Goal: Information Seeking & Learning: Learn about a topic

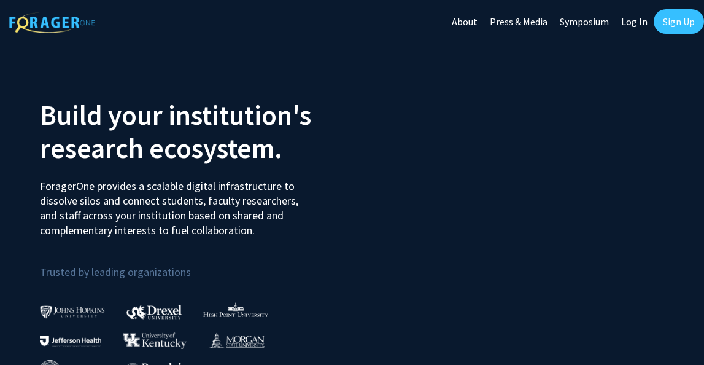
click at [652, 17] on link "Log In" at bounding box center [634, 21] width 39 height 43
select select
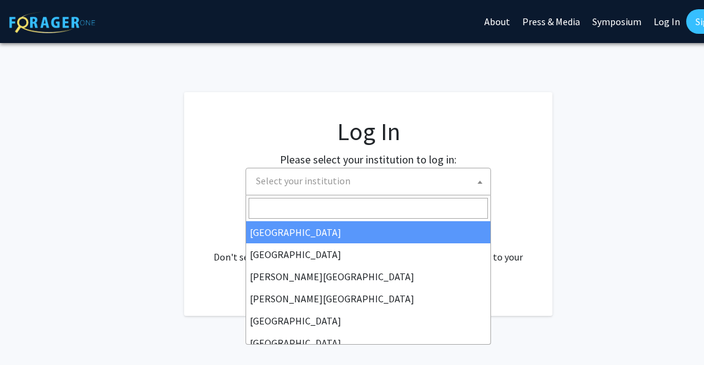
click at [352, 188] on span "Select your institution" at bounding box center [370, 180] width 239 height 25
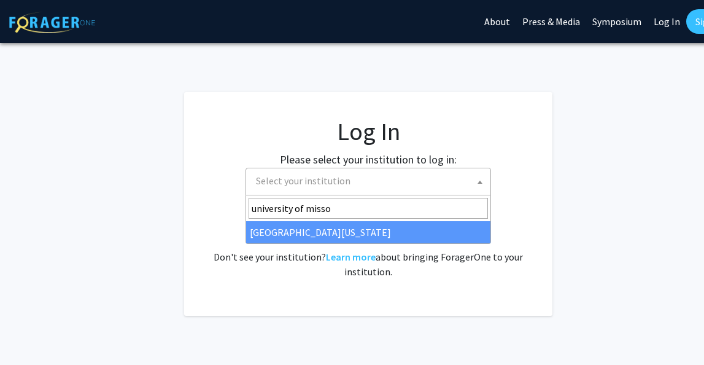
type input "university of misso"
select select "33"
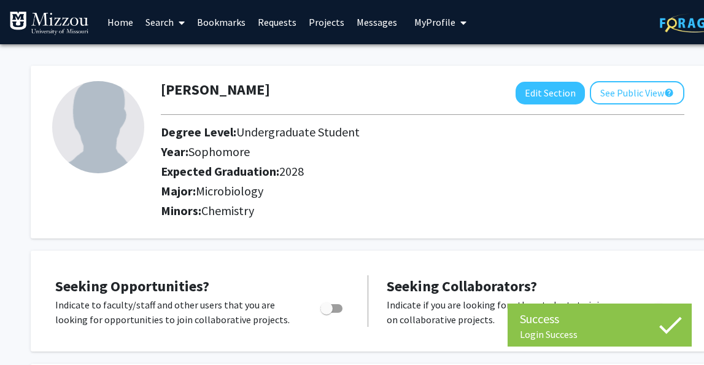
click at [238, 19] on link "Bookmarks" at bounding box center [221, 22] width 61 height 43
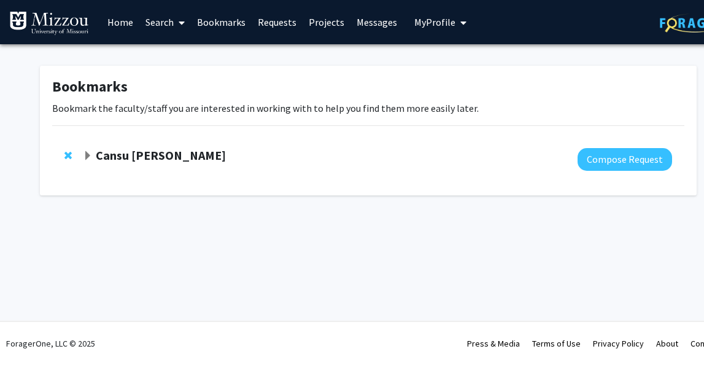
click at [124, 155] on strong "Cansu [PERSON_NAME]" at bounding box center [161, 154] width 130 height 15
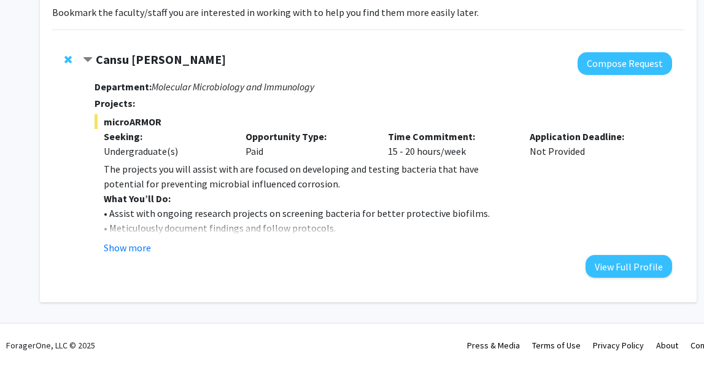
scroll to position [96, 0]
click at [123, 252] on button "Show more" at bounding box center [127, 246] width 47 height 15
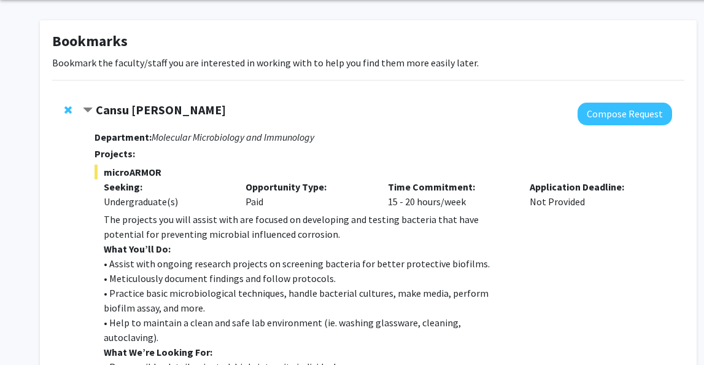
scroll to position [47, 0]
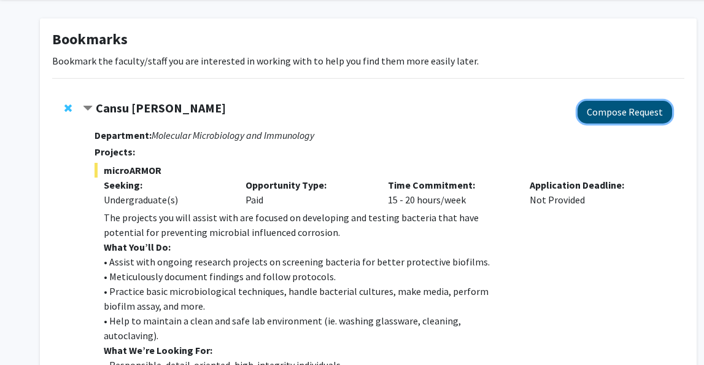
click at [598, 108] on button "Compose Request" at bounding box center [625, 112] width 95 height 23
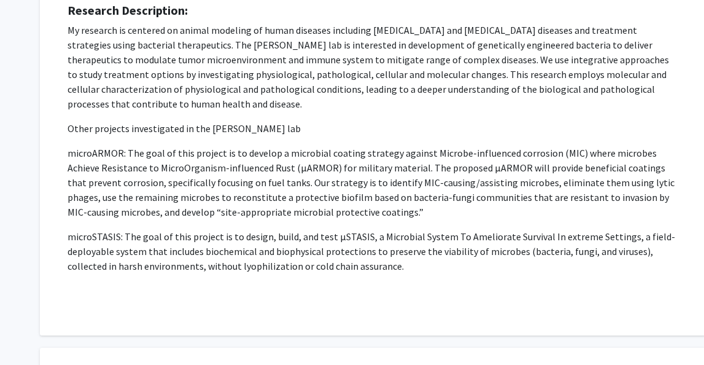
scroll to position [163, 0]
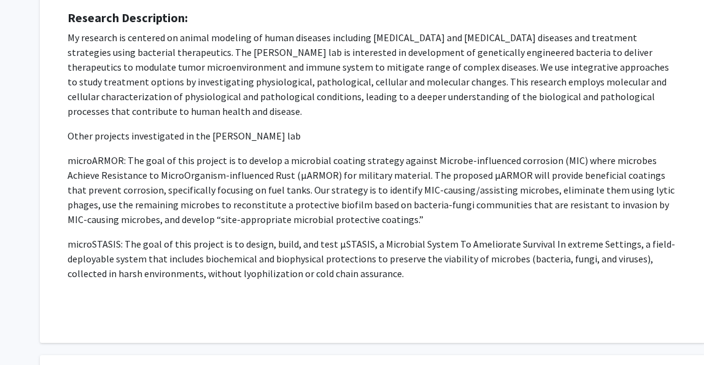
click at [263, 105] on p "My research is centered on animal modeling of human diseases including [MEDICAL…" at bounding box center [373, 74] width 611 height 88
click at [261, 136] on p "Other projects investigated in the [PERSON_NAME] lab" at bounding box center [373, 135] width 611 height 15
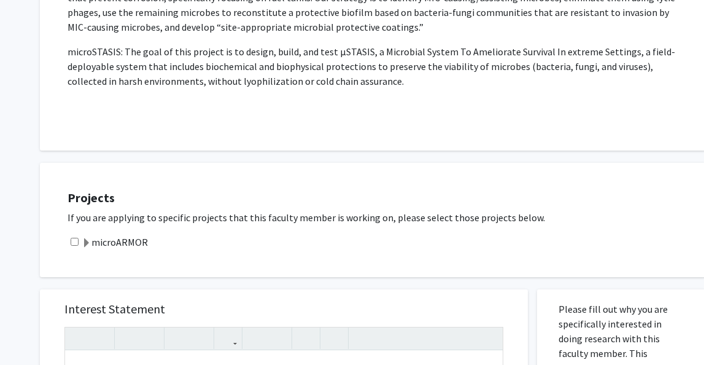
scroll to position [401, 0]
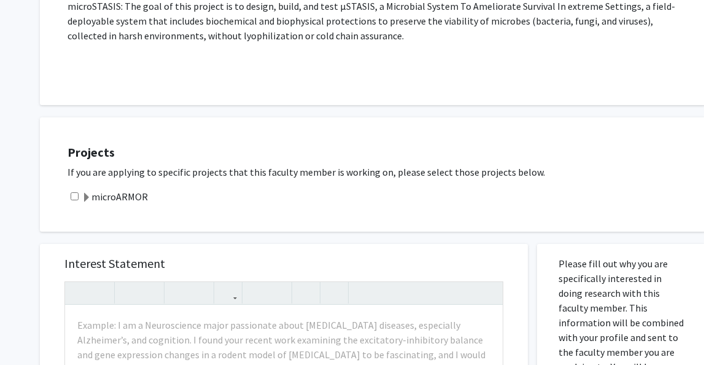
click at [103, 192] on label "microARMOR" at bounding box center [115, 196] width 66 height 15
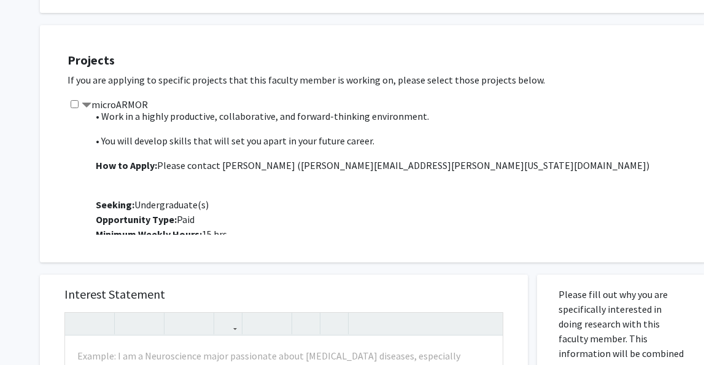
scroll to position [436, 0]
drag, startPoint x: 222, startPoint y: 167, endPoint x: 282, endPoint y: 164, distance: 60.8
click at [282, 164] on p "How to Apply: Please contact [PERSON_NAME] ( [PERSON_NAME][EMAIL_ADDRESS][PERSO…" at bounding box center [395, 164] width 598 height 15
drag, startPoint x: 284, startPoint y: 164, endPoint x: 398, endPoint y: 171, distance: 113.7
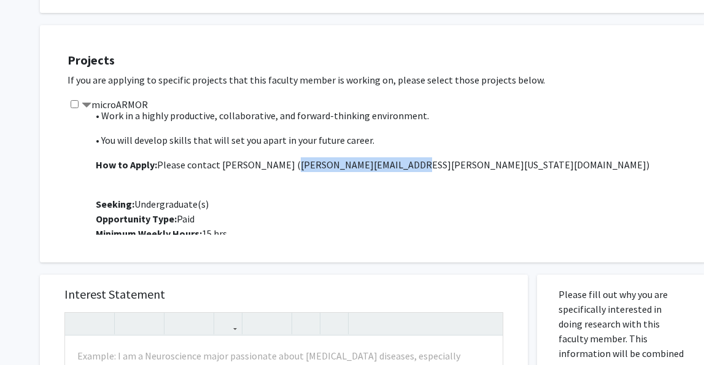
click at [398, 171] on p "How to Apply: Please contact [PERSON_NAME] ( [PERSON_NAME][EMAIL_ADDRESS][PERSO…" at bounding box center [395, 164] width 598 height 15
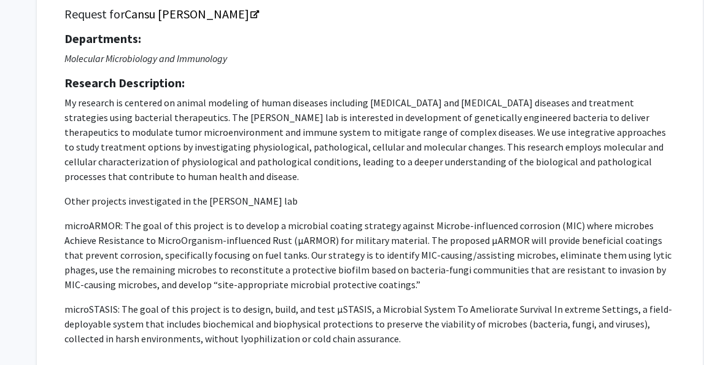
scroll to position [99, 3]
click at [271, 184] on p "My research is centered on animal modeling of human diseases including [MEDICAL…" at bounding box center [369, 232] width 611 height 275
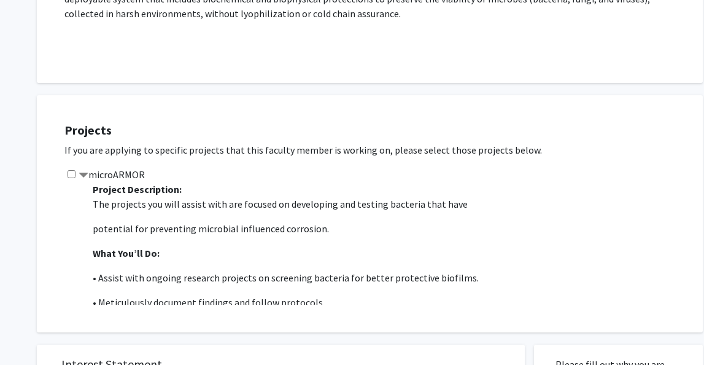
scroll to position [418, 3]
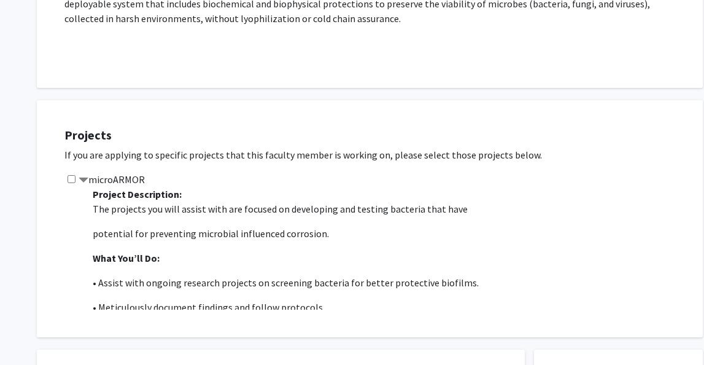
click at [89, 179] on label "microARMOR" at bounding box center [112, 179] width 66 height 15
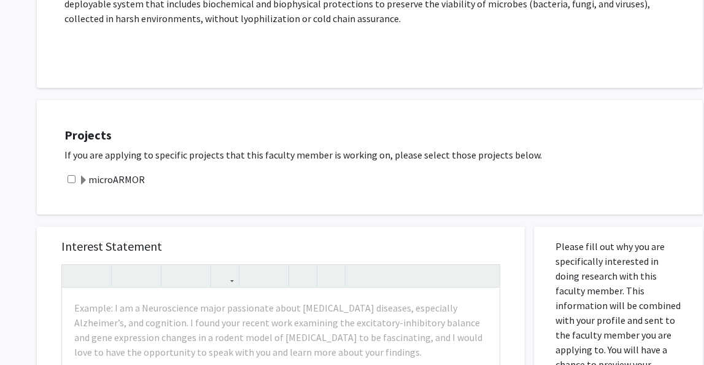
click at [89, 180] on label "microARMOR" at bounding box center [112, 179] width 66 height 15
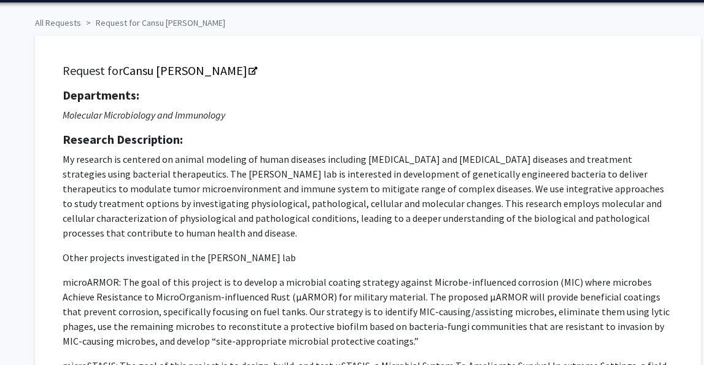
scroll to position [0, 5]
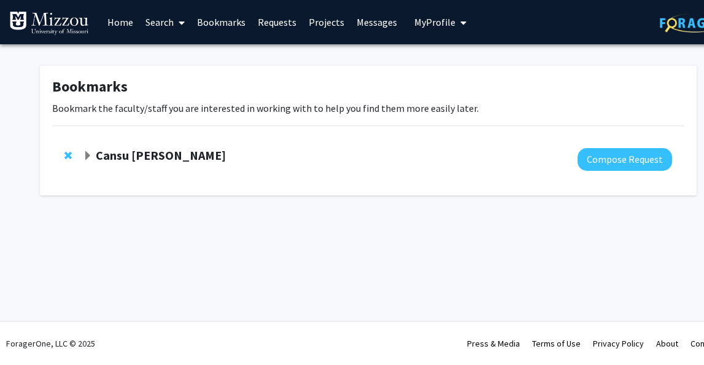
click at [164, 23] on link "Search" at bounding box center [165, 22] width 52 height 43
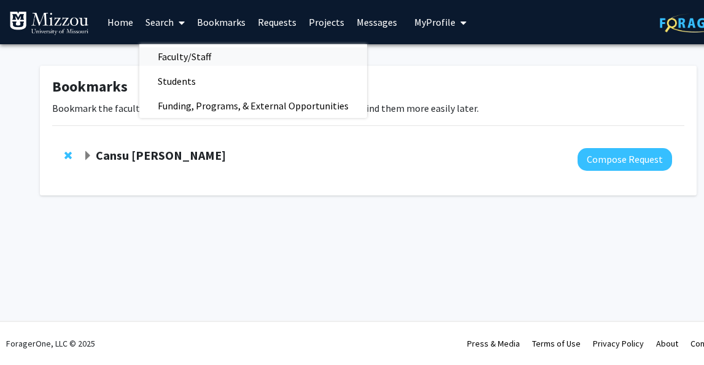
click at [173, 61] on span "Faculty/Staff" at bounding box center [184, 56] width 90 height 25
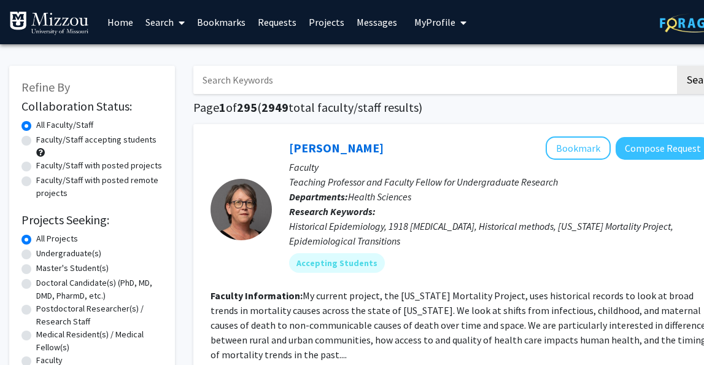
click at [238, 84] on input "Search Keywords" at bounding box center [434, 80] width 482 height 28
type input "p"
type input "cansu"
click at [677, 66] on button "Search" at bounding box center [702, 80] width 50 height 28
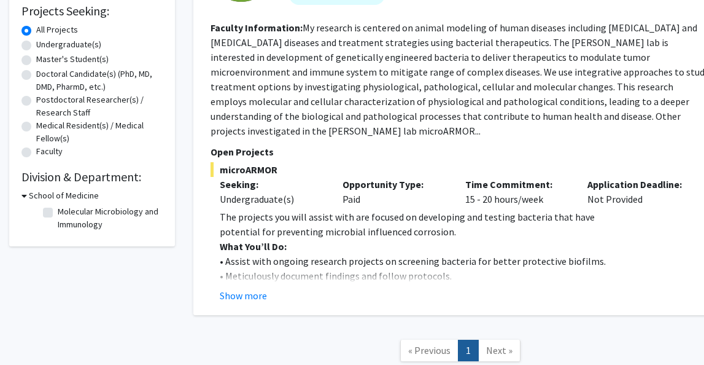
scroll to position [211, 0]
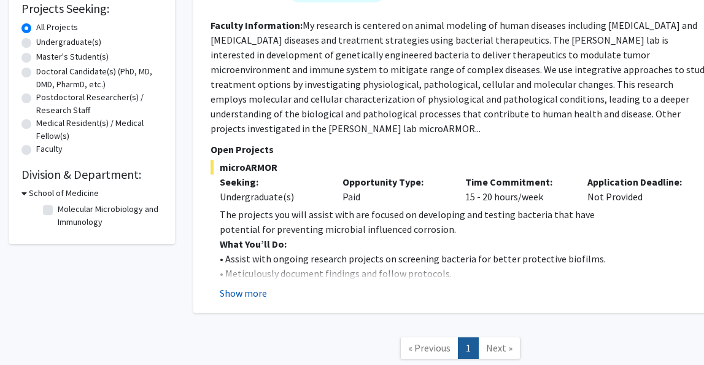
click at [246, 292] on button "Show more" at bounding box center [243, 292] width 47 height 15
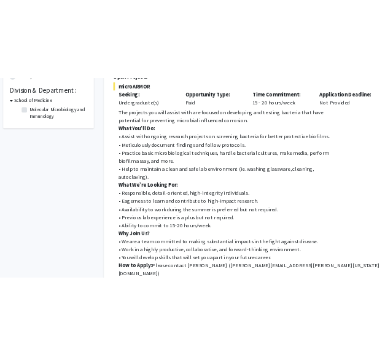
scroll to position [362, 3]
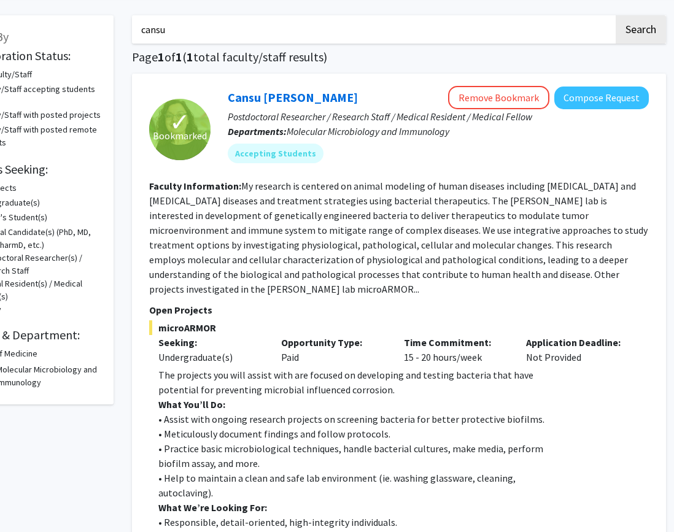
scroll to position [59, 61]
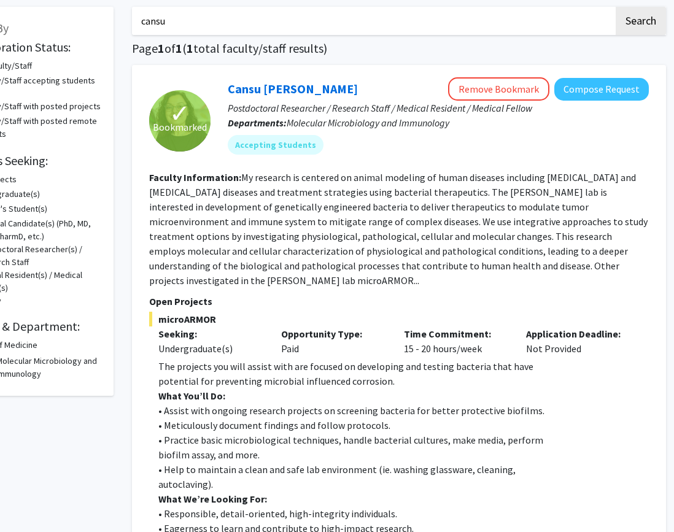
click at [202, 280] on fg-read-more "My research is centered on animal modeling of human diseases including [MEDICAL…" at bounding box center [398, 228] width 498 height 115
click at [204, 280] on fg-read-more "My research is centered on animal modeling of human diseases including [MEDICAL…" at bounding box center [398, 228] width 498 height 115
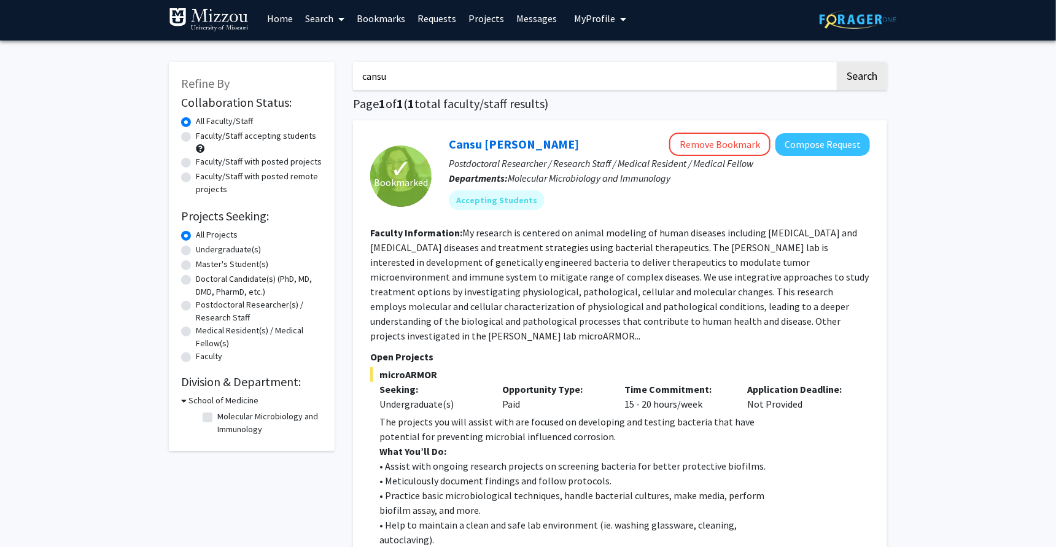
scroll to position [0, 0]
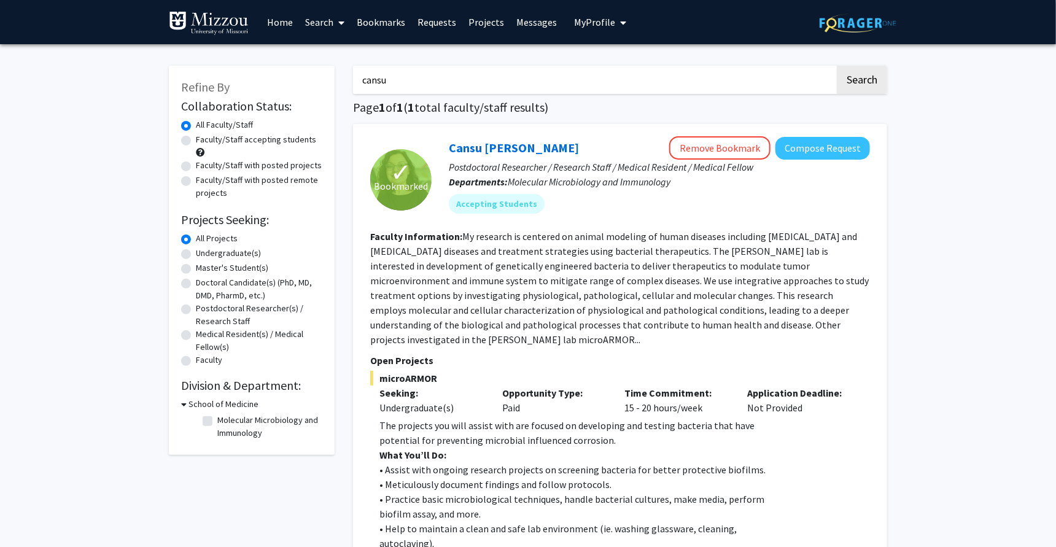
click at [282, 20] on link "Home" at bounding box center [280, 22] width 38 height 43
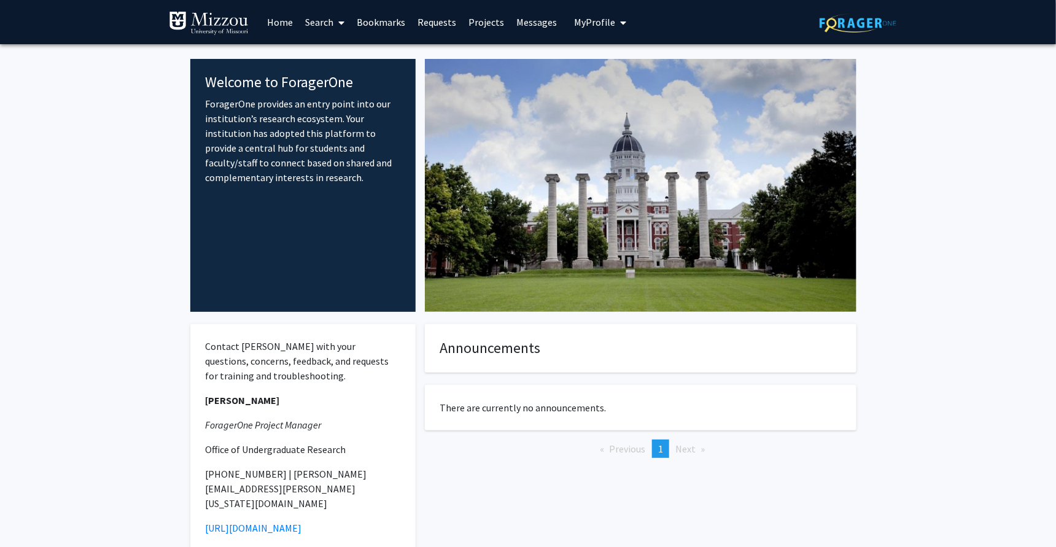
click at [333, 20] on link "Search" at bounding box center [325, 22] width 52 height 43
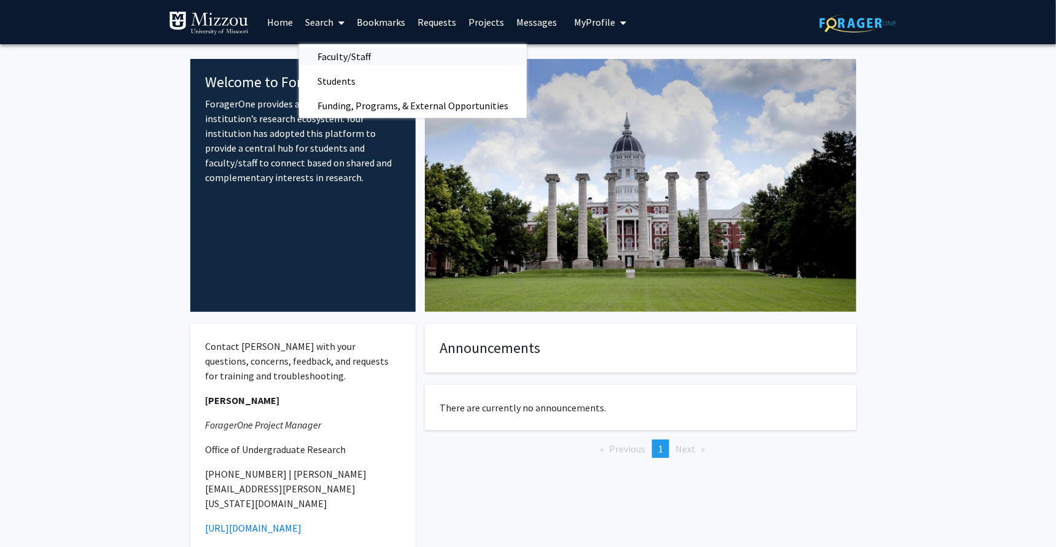
click at [341, 55] on span "Faculty/Staff" at bounding box center [344, 56] width 90 height 25
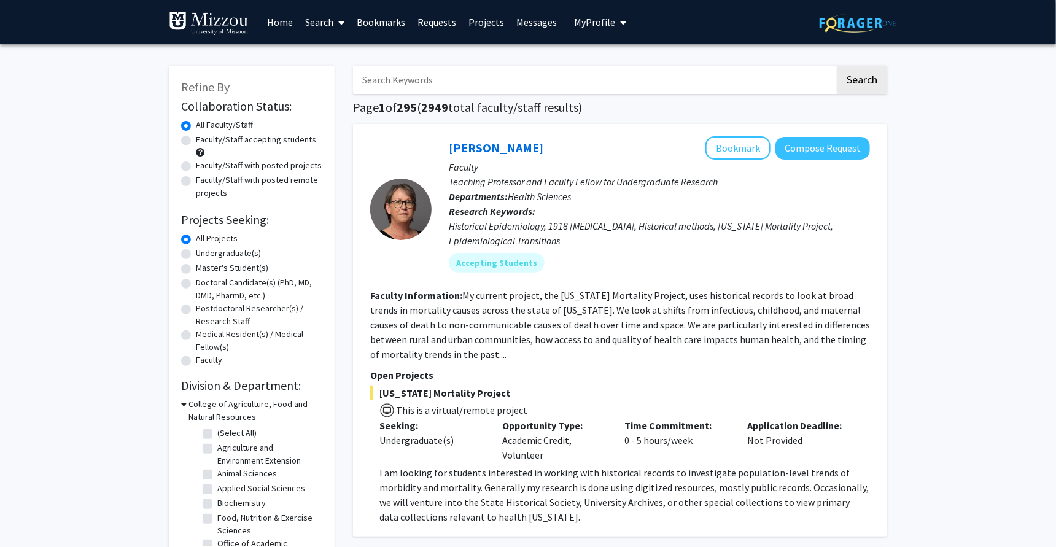
click at [228, 257] on label "Undergraduate(s)" at bounding box center [228, 253] width 65 height 13
click at [204, 255] on input "Undergraduate(s)" at bounding box center [200, 251] width 8 height 8
radio input "true"
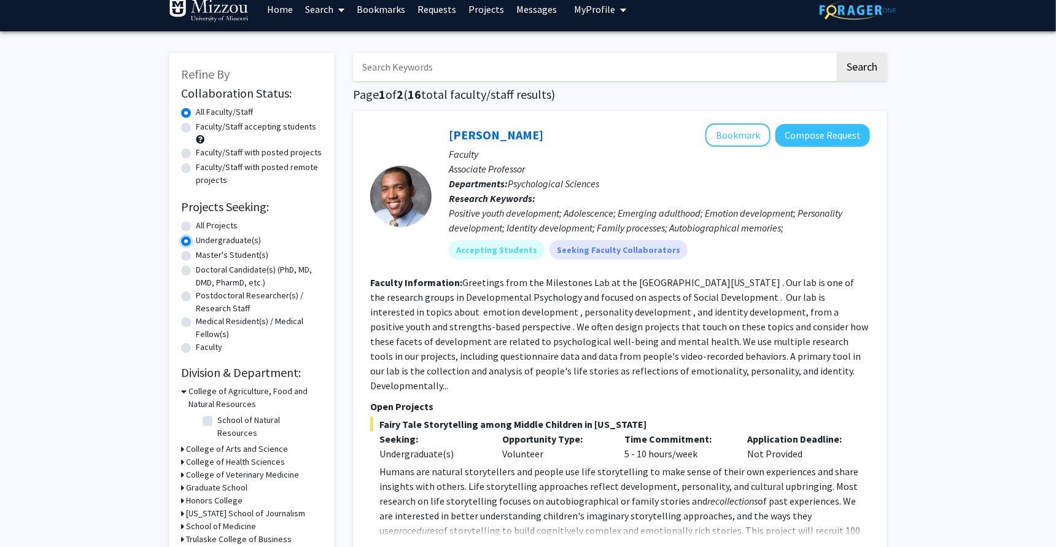
scroll to position [15, 0]
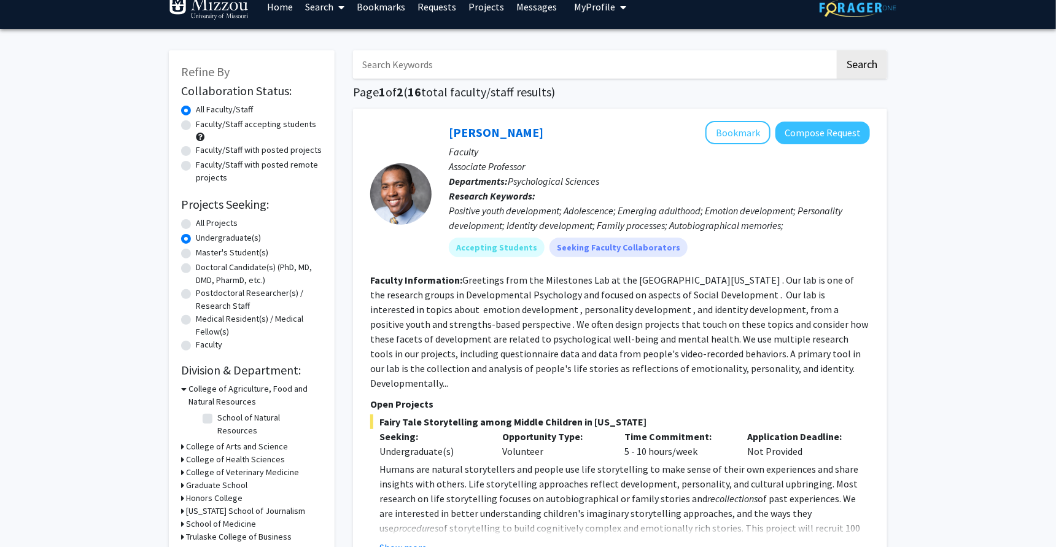
click at [284, 126] on label "Faculty/Staff accepting students" at bounding box center [256, 124] width 120 height 13
click at [204, 126] on input "Faculty/Staff accepting students" at bounding box center [200, 122] width 8 height 8
radio input "true"
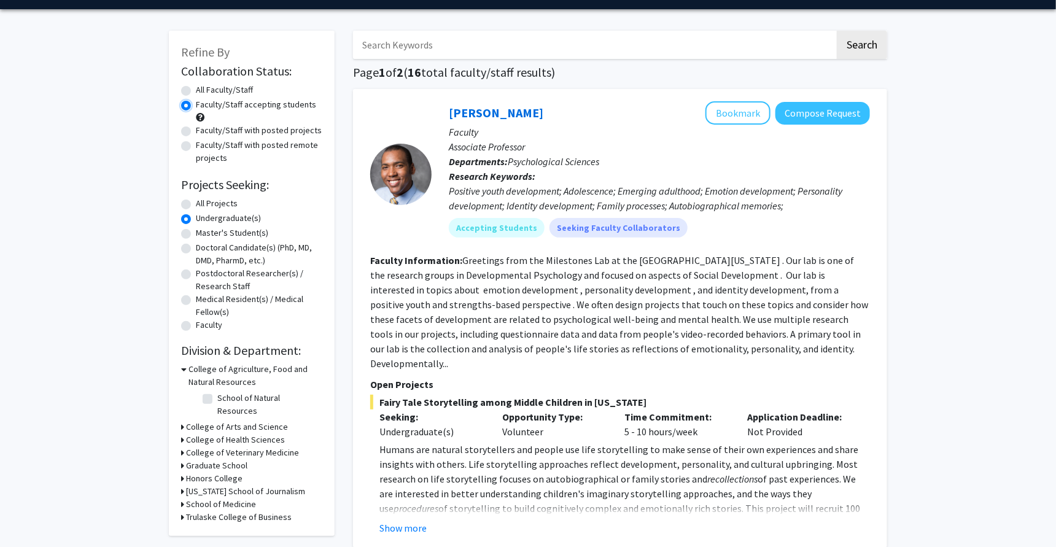
scroll to position [17, 0]
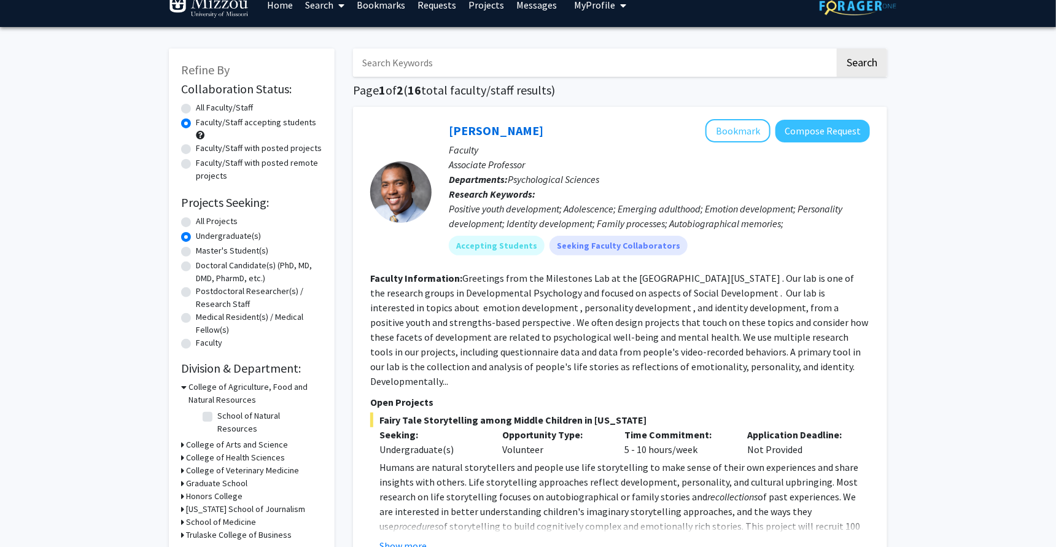
click at [538, 57] on input "Search Keywords" at bounding box center [594, 62] width 482 height 28
type input "a"
type input "paid"
click at [703, 48] on button "Search" at bounding box center [862, 62] width 50 height 28
radio input "true"
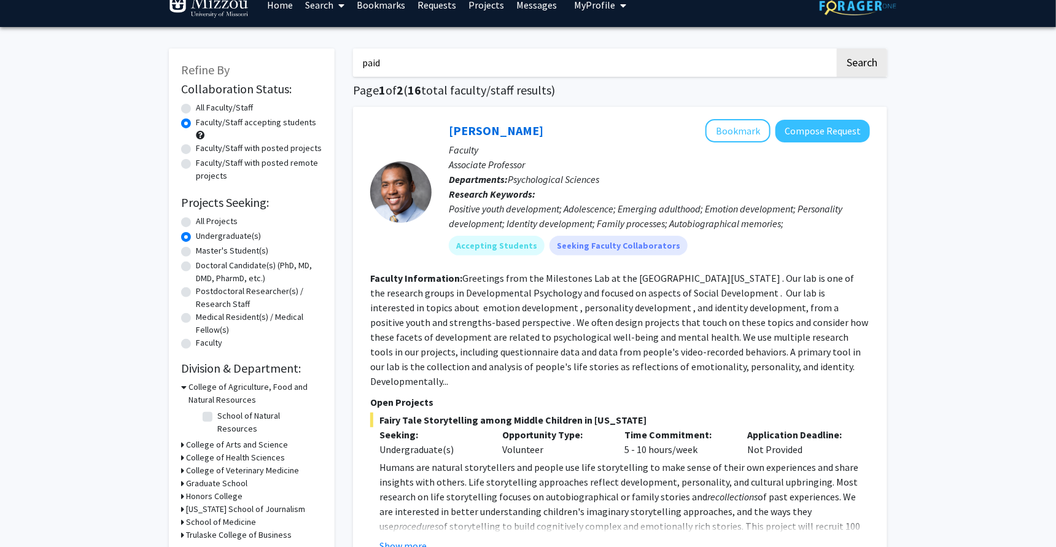
radio input "true"
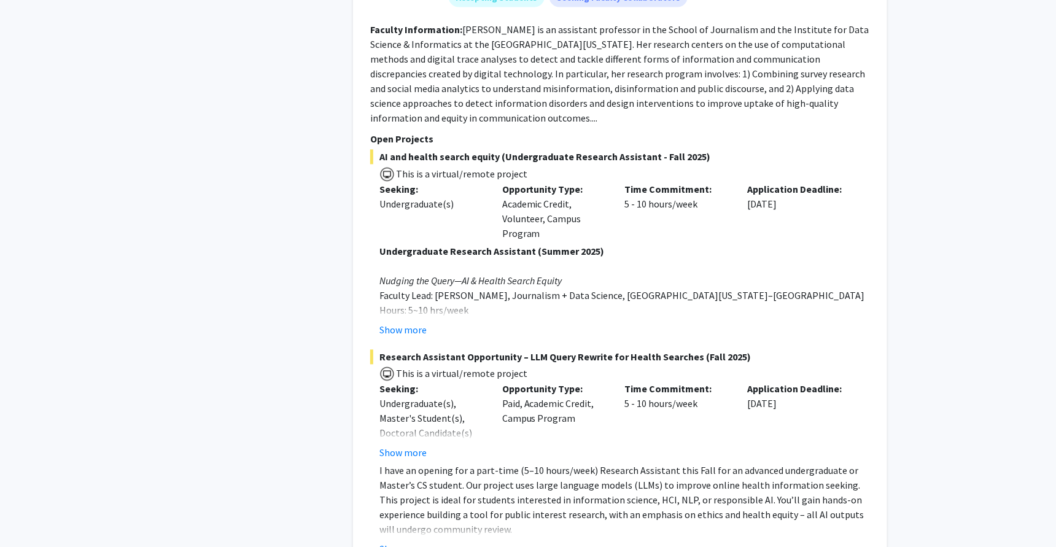
scroll to position [1045, 0]
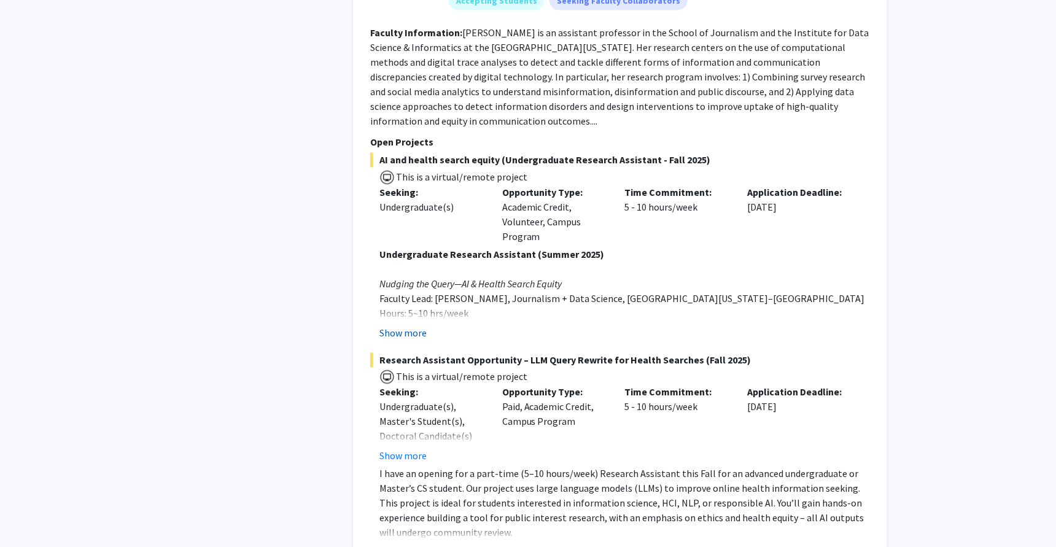
click at [407, 332] on button "Show more" at bounding box center [402, 333] width 47 height 15
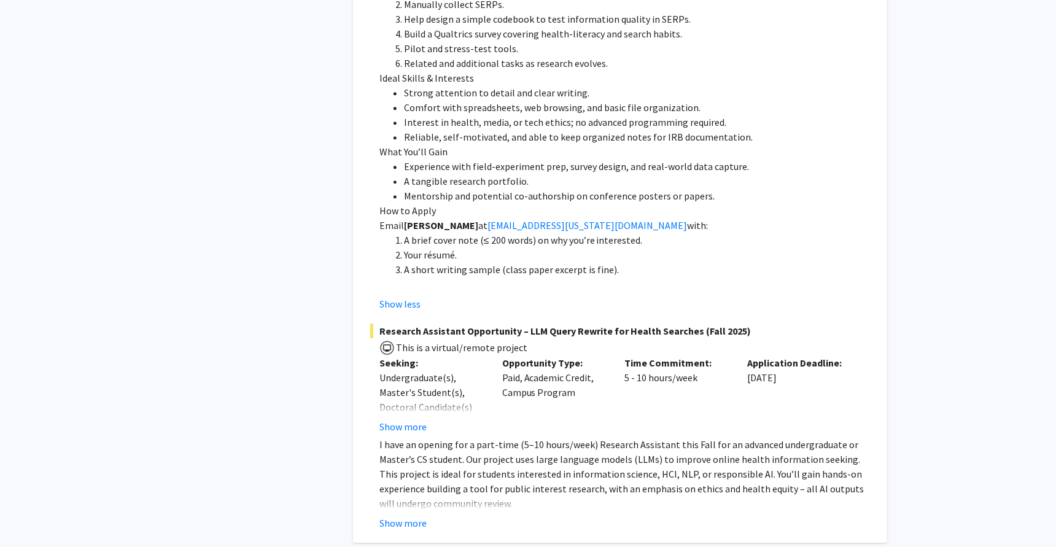
scroll to position [1580, 0]
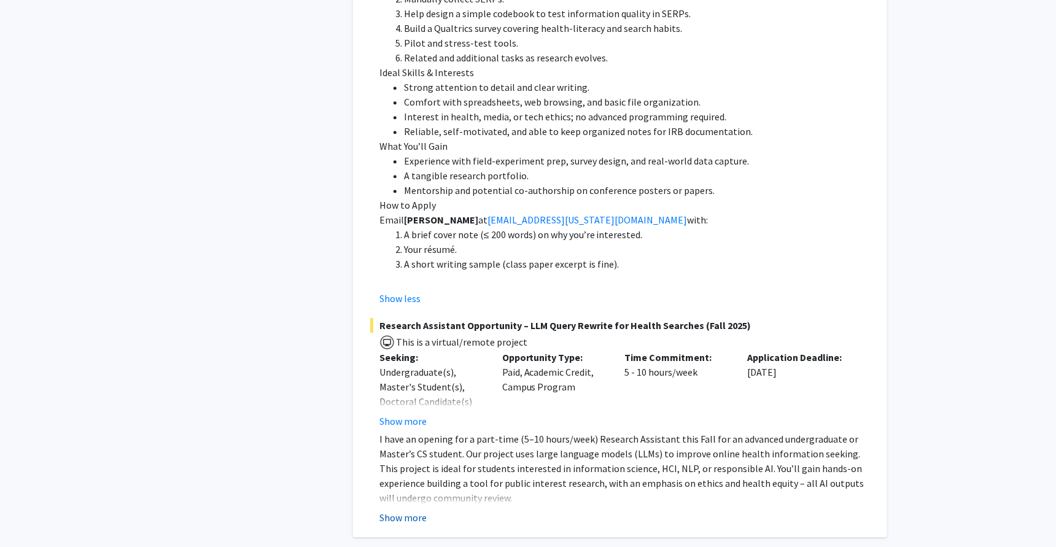
click at [399, 364] on button "Show more" at bounding box center [402, 517] width 47 height 15
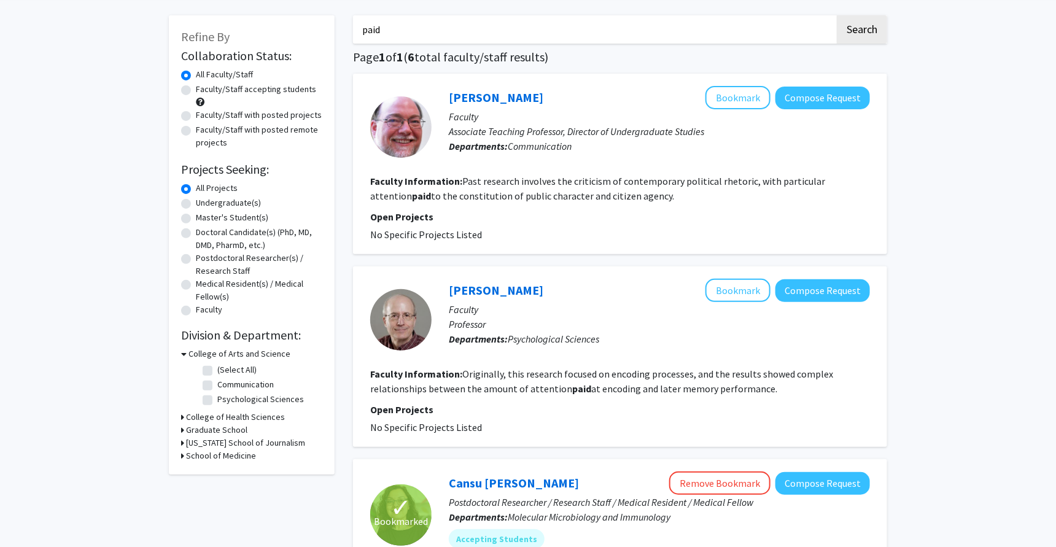
scroll to position [0, 0]
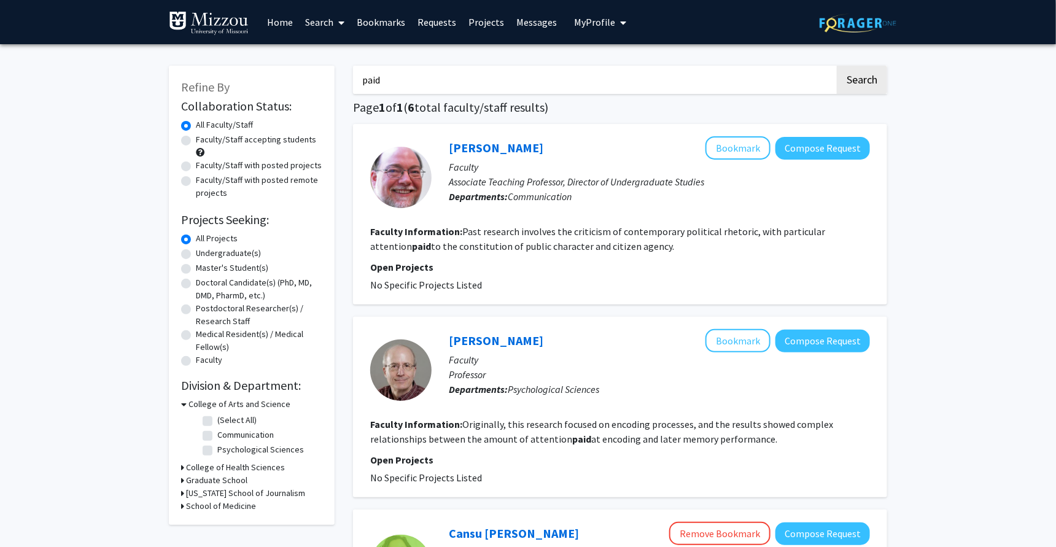
click at [466, 83] on input "paid" at bounding box center [594, 80] width 482 height 28
click at [466, 84] on input "paid" at bounding box center [594, 80] width 482 height 28
click at [703, 66] on button "Search" at bounding box center [862, 80] width 50 height 28
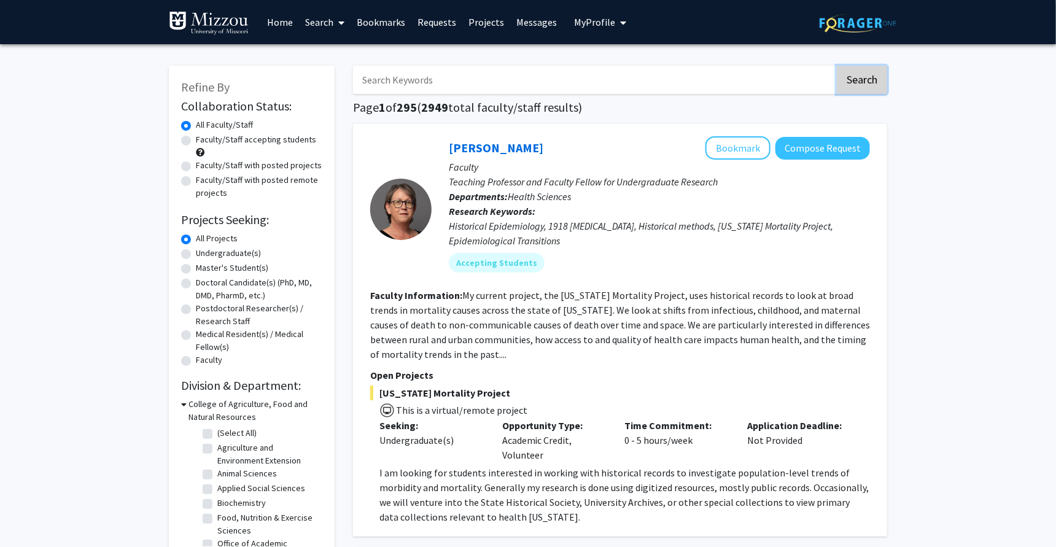
click at [703, 76] on button "Search" at bounding box center [862, 80] width 50 height 28
click at [703, 77] on button "Search" at bounding box center [862, 80] width 50 height 28
click at [229, 122] on label "All Faculty/Staff" at bounding box center [224, 124] width 57 height 13
click at [204, 122] on input "All Faculty/Staff" at bounding box center [200, 122] width 8 height 8
click at [219, 244] on label "All Projects" at bounding box center [217, 238] width 42 height 13
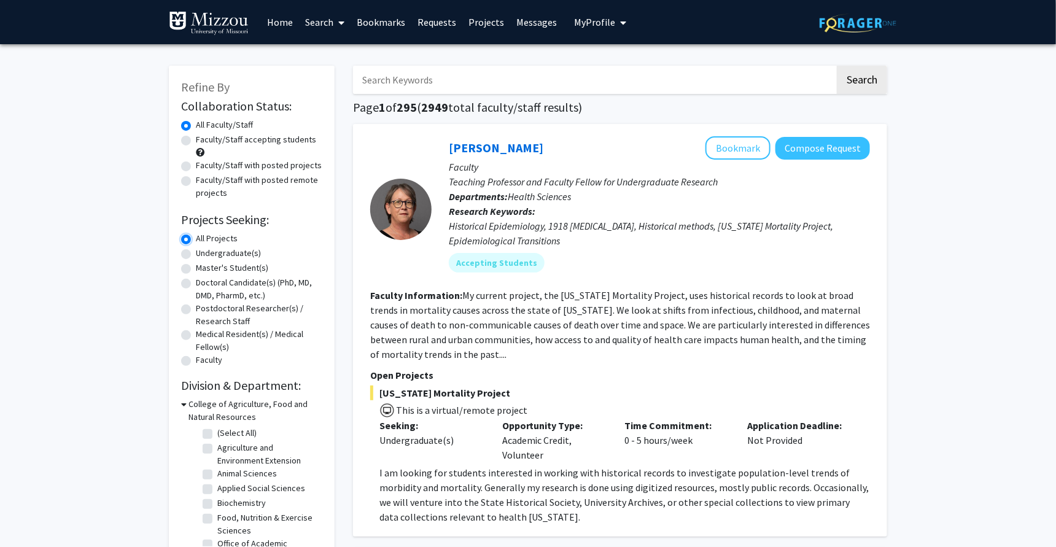
click at [204, 240] on input "All Projects" at bounding box center [200, 236] width 8 height 8
click at [219, 258] on label "Undergraduate(s)" at bounding box center [228, 253] width 65 height 13
click at [204, 255] on input "Undergraduate(s)" at bounding box center [200, 251] width 8 height 8
radio input "true"
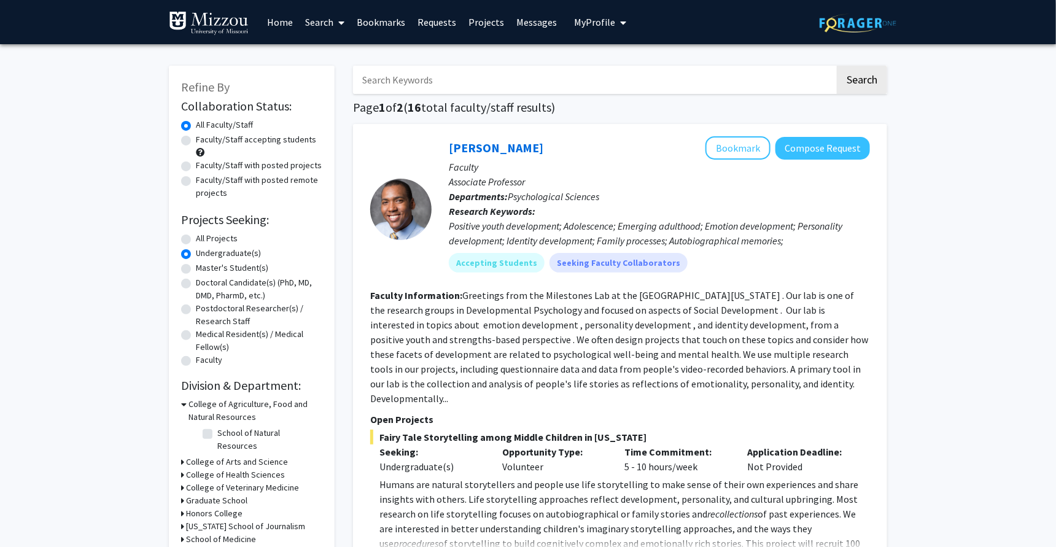
click at [232, 139] on label "Faculty/Staff accepting students" at bounding box center [256, 139] width 120 height 13
click at [204, 139] on input "Faculty/Staff accepting students" at bounding box center [200, 137] width 8 height 8
radio input "true"
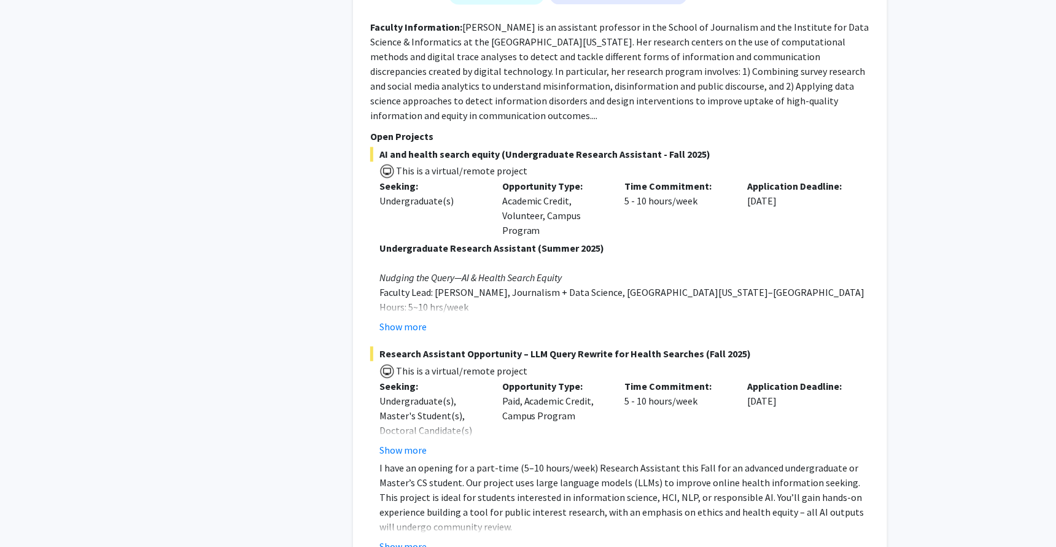
scroll to position [5450, 0]
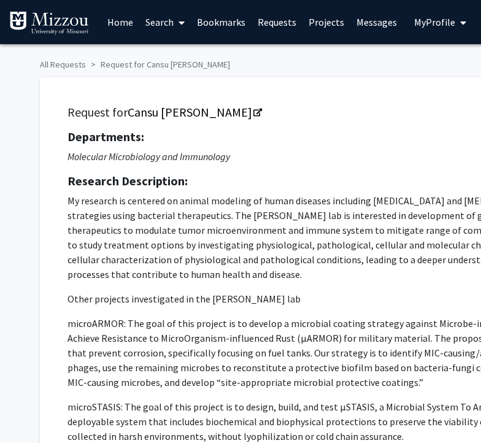
click at [395, 62] on ol "All Requests Request for Cansu Agca" at bounding box center [368, 62] width 657 height 18
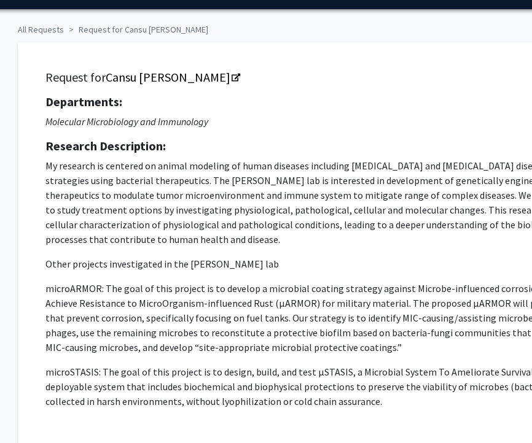
scroll to position [35, 28]
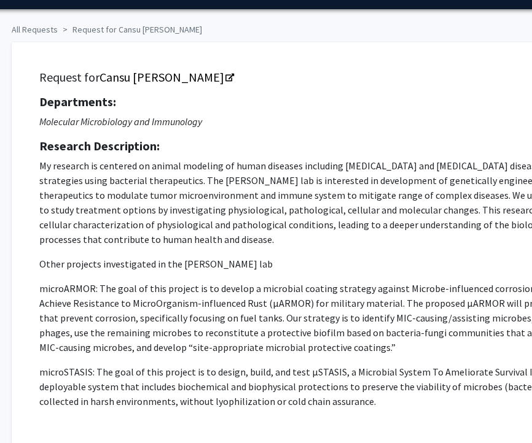
click at [468, 130] on div "Departments: Molecular Microbiology and Immunology Research Description: My res…" at bounding box center [344, 264] width 611 height 339
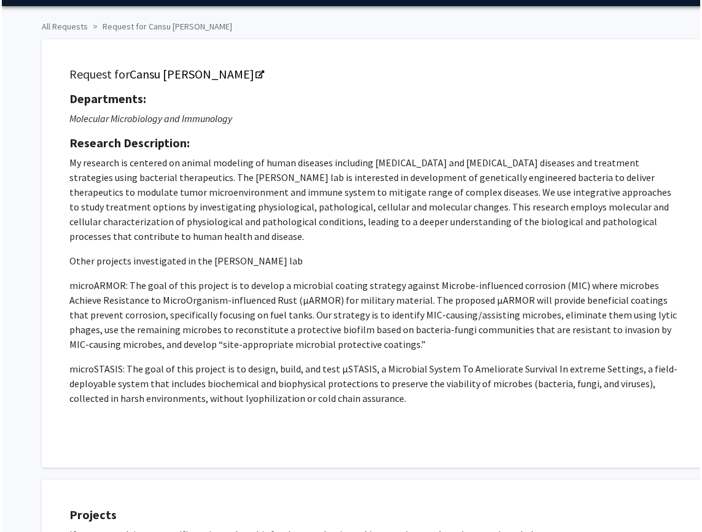
scroll to position [36, 0]
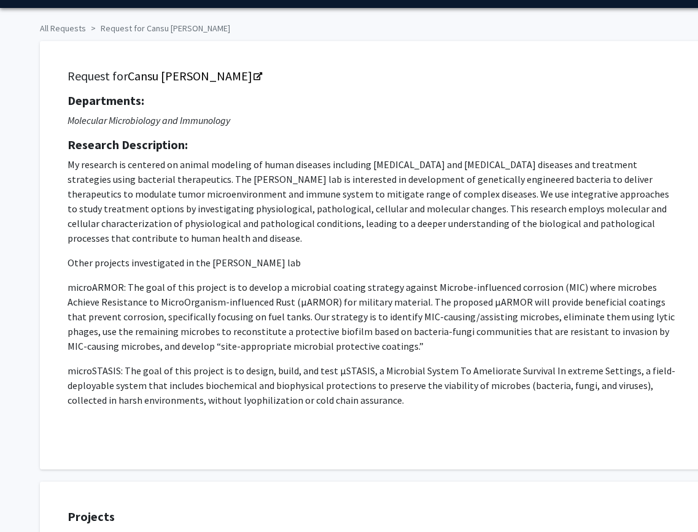
click at [608, 364] on p "microSTASIS: The goal of this project is to design, build, and test μSTASIS, a …" at bounding box center [373, 385] width 611 height 44
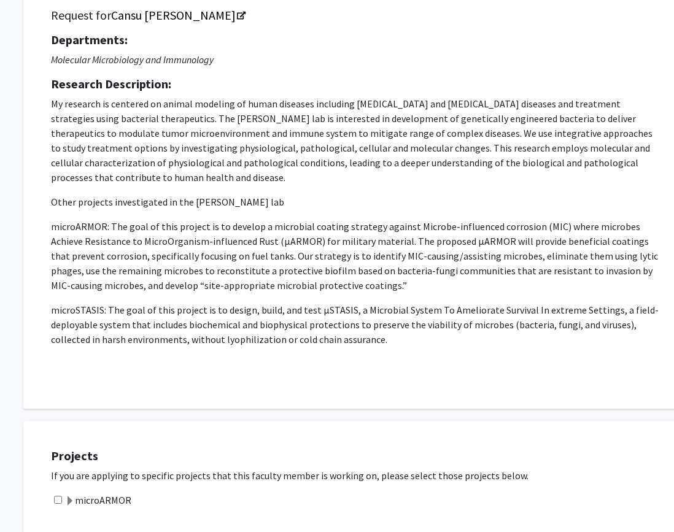
scroll to position [98, 17]
click at [533, 166] on p "My research is centered on animal modeling of human diseases including [MEDICAL…" at bounding box center [355, 140] width 611 height 88
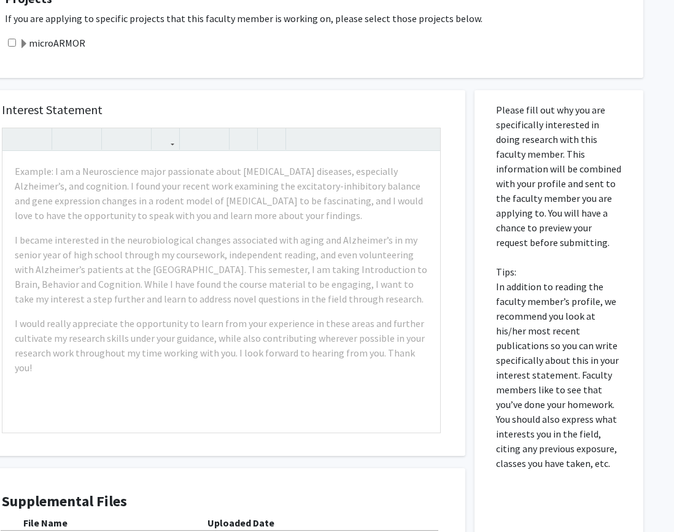
scroll to position [555, 63]
click at [659, 93] on div "All Requests Request for Cansu Agca Request for Cansu Agca Departments: Molecul…" at bounding box center [305, 74] width 737 height 1170
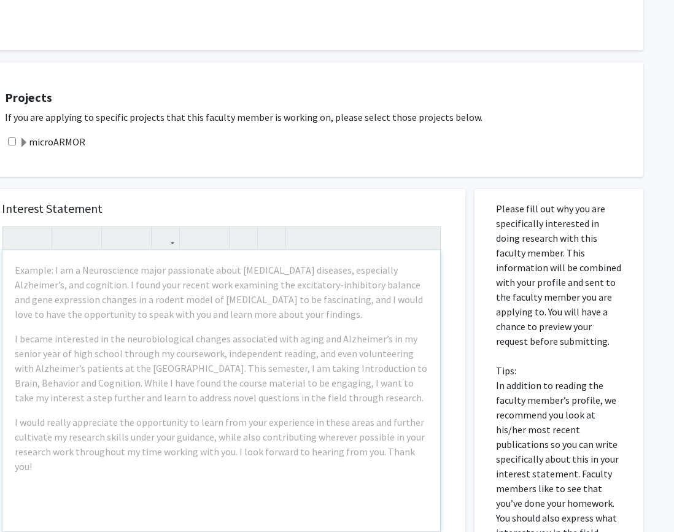
scroll to position [443, 63]
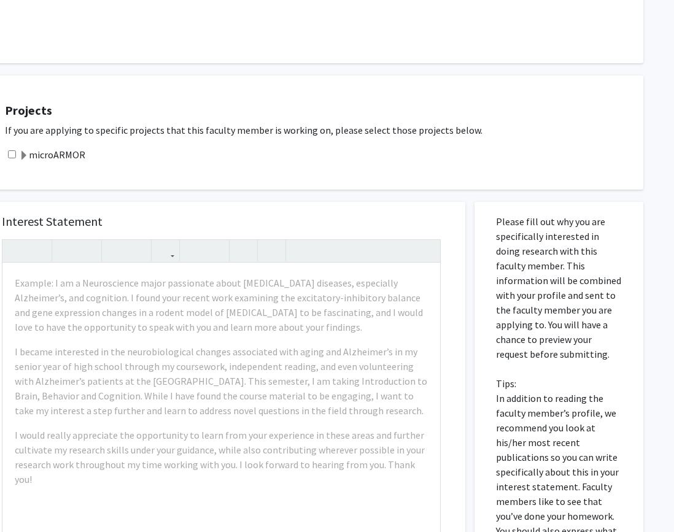
click at [29, 151] on label "microARMOR" at bounding box center [52, 154] width 66 height 15
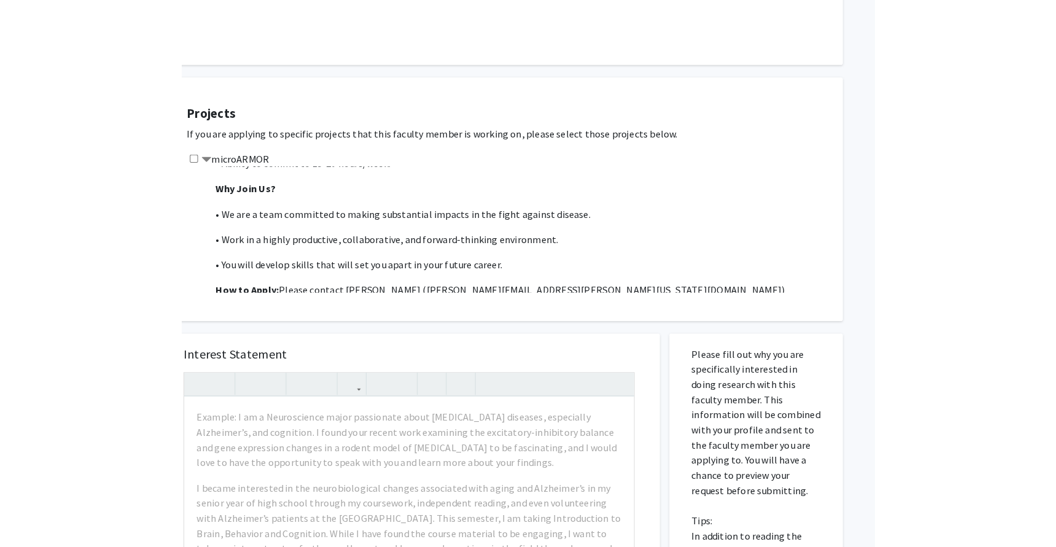
scroll to position [443, 0]
